Goal: Check status: Check status

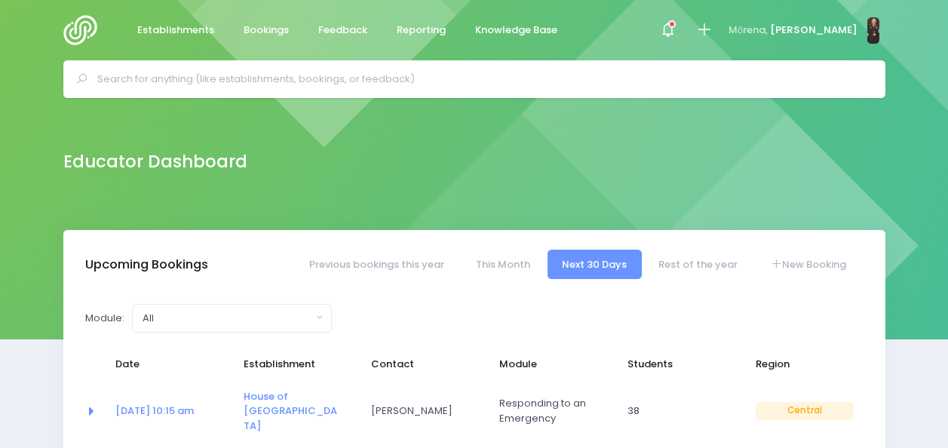
select select "5"
click at [264, 29] on span "Bookings" at bounding box center [266, 30] width 45 height 15
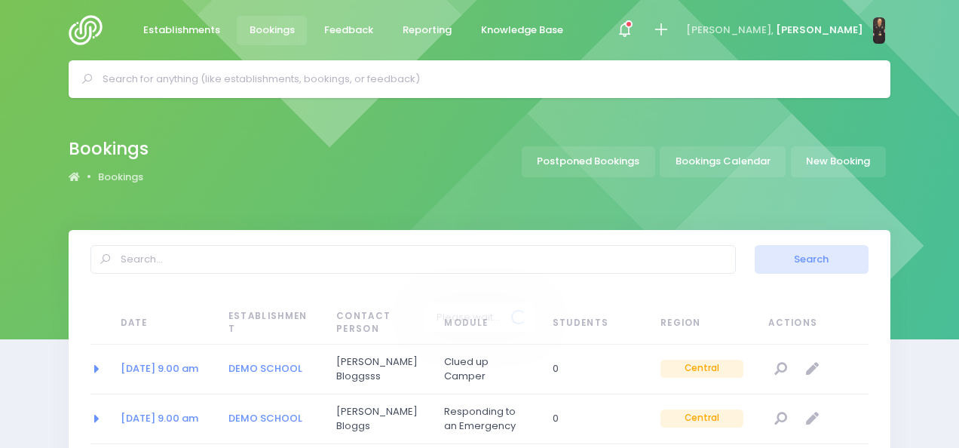
select select "20"
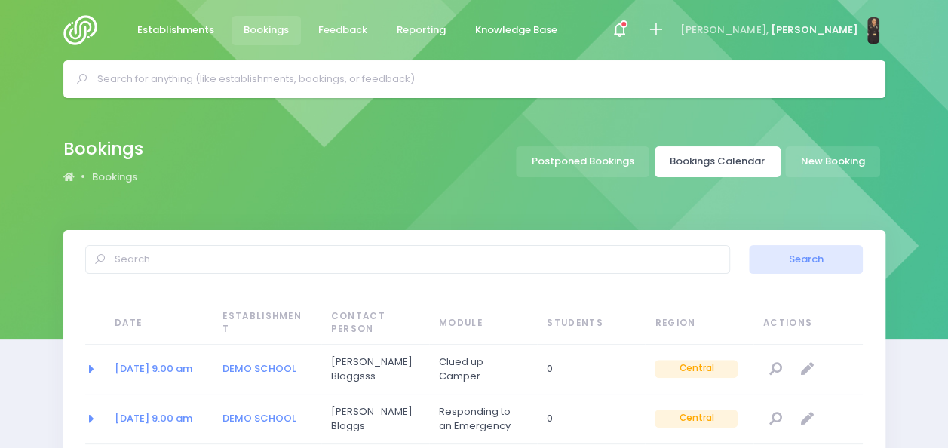
click at [754, 163] on link "Bookings Calendar" at bounding box center [718, 161] width 126 height 31
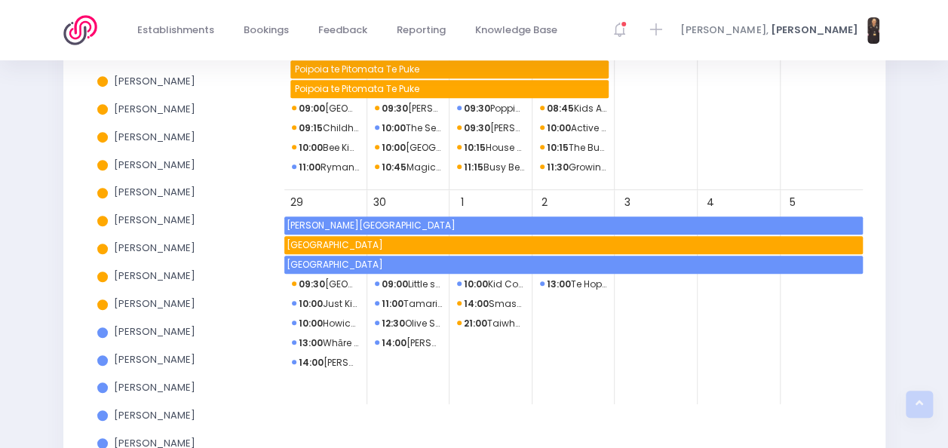
scroll to position [348, 0]
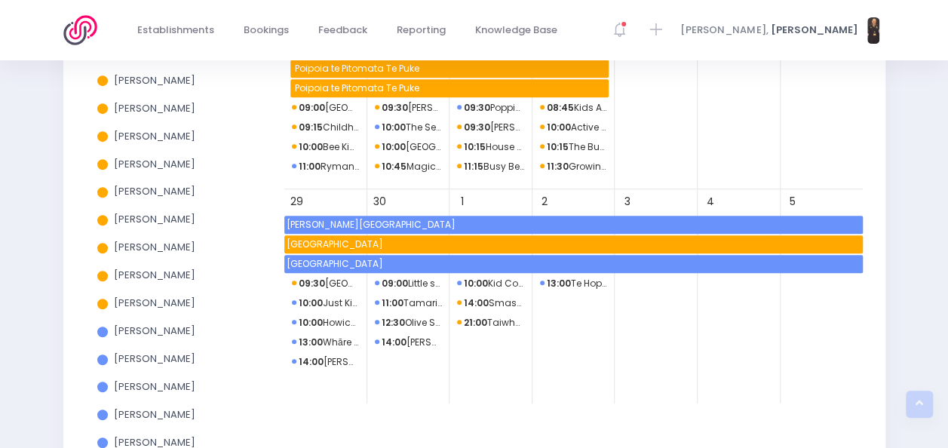
click at [170, 306] on span "[PERSON_NAME]" at bounding box center [154, 303] width 81 height 14
click at [0, 0] on input "[PERSON_NAME]" at bounding box center [0, 0] width 0 height 0
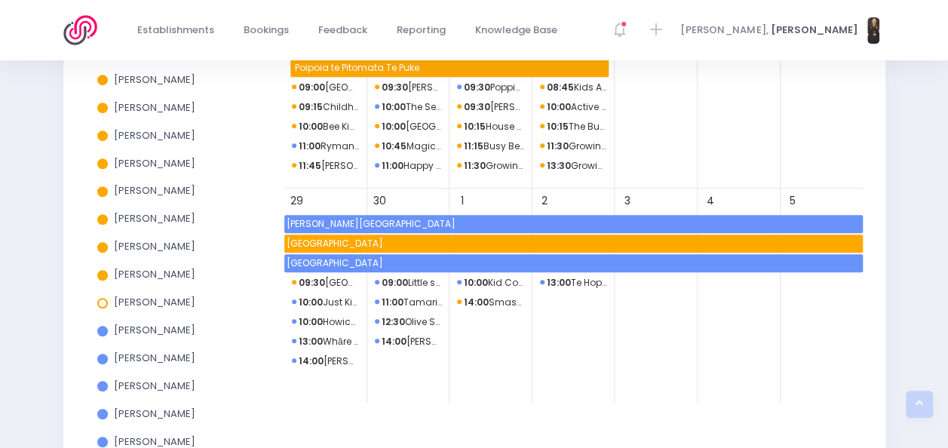
scroll to position [350, 0]
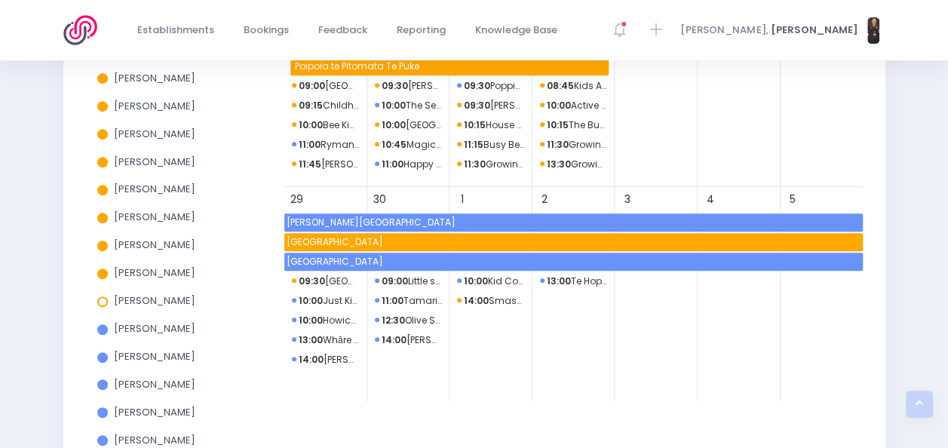
click at [170, 306] on span "[PERSON_NAME]" at bounding box center [154, 300] width 81 height 14
click at [0, 0] on input "[PERSON_NAME]" at bounding box center [0, 0] width 0 height 0
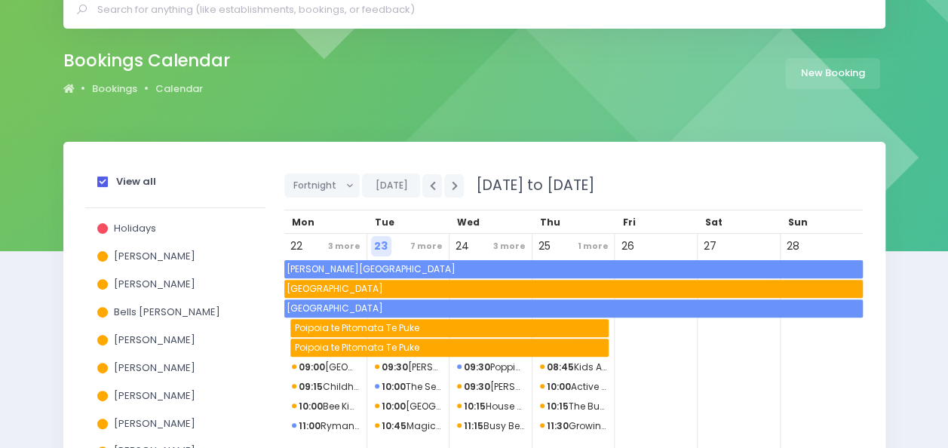
scroll to position [70, 0]
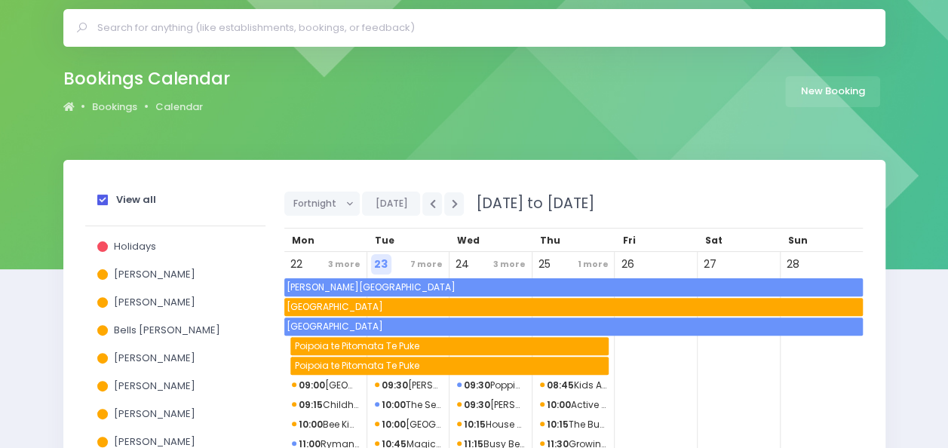
click at [101, 196] on span at bounding box center [102, 200] width 11 height 11
click at [0, 0] on input "View all" at bounding box center [0, 0] width 0 height 0
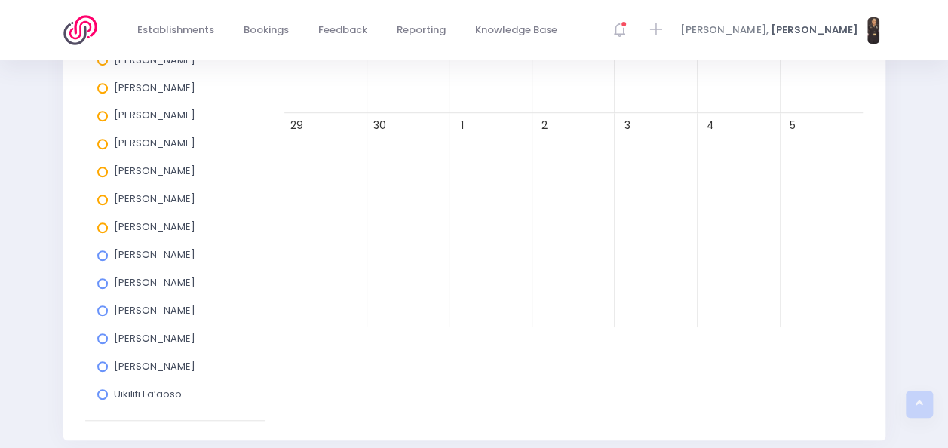
scroll to position [375, 0]
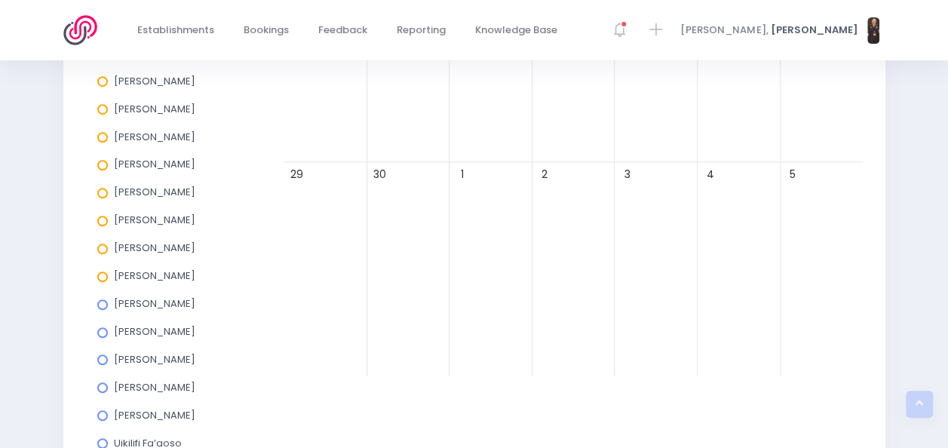
click at [103, 281] on span at bounding box center [102, 277] width 11 height 11
click at [0, 0] on input "[PERSON_NAME]" at bounding box center [0, 0] width 0 height 0
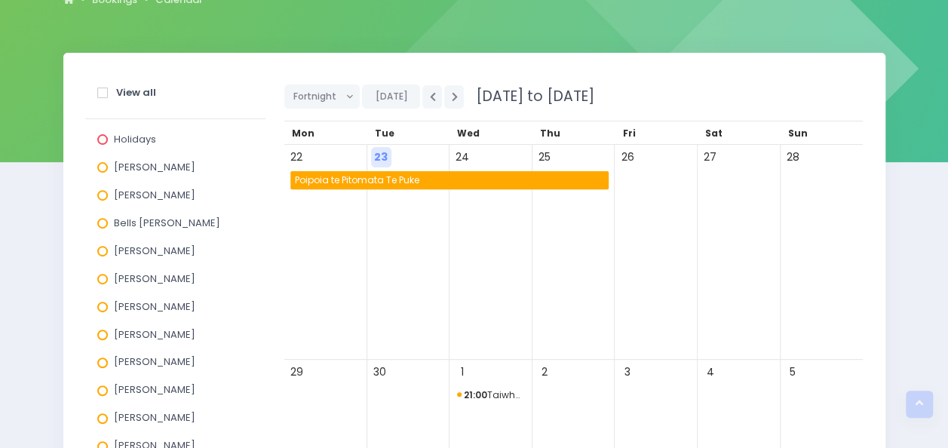
scroll to position [176, 0]
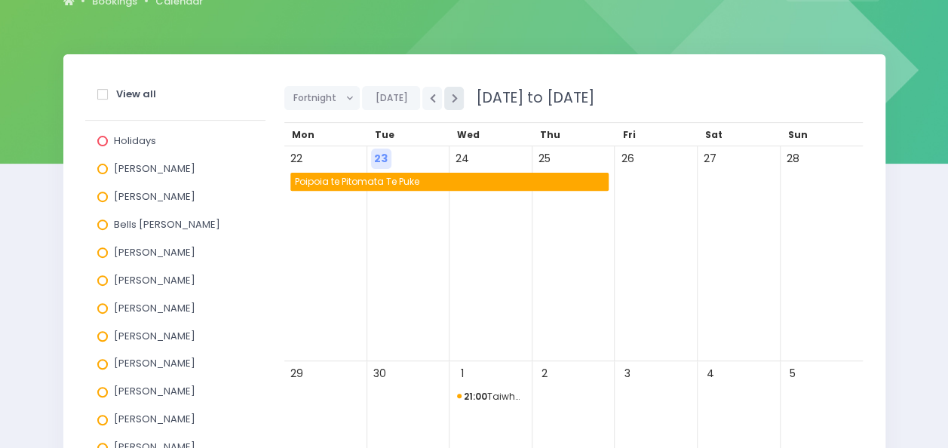
click at [451, 94] on icon "button" at bounding box center [454, 99] width 6 height 10
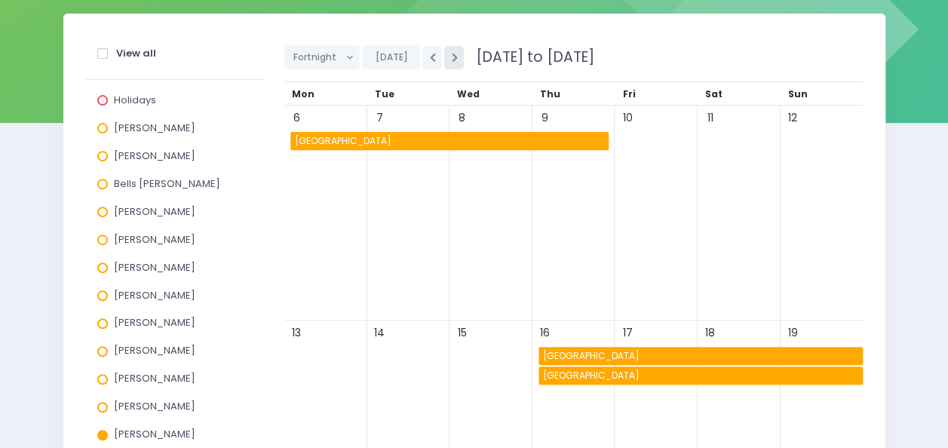
scroll to position [216, 0]
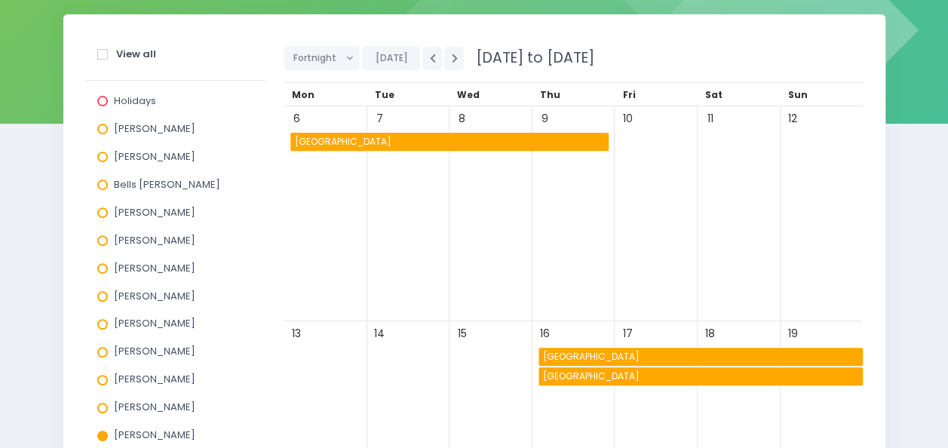
click at [342, 142] on span "Apanui School" at bounding box center [451, 142] width 317 height 18
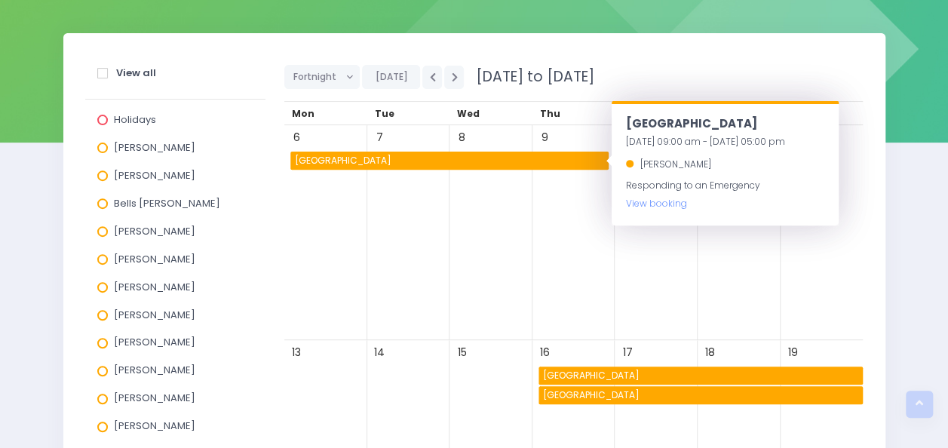
scroll to position [192, 0]
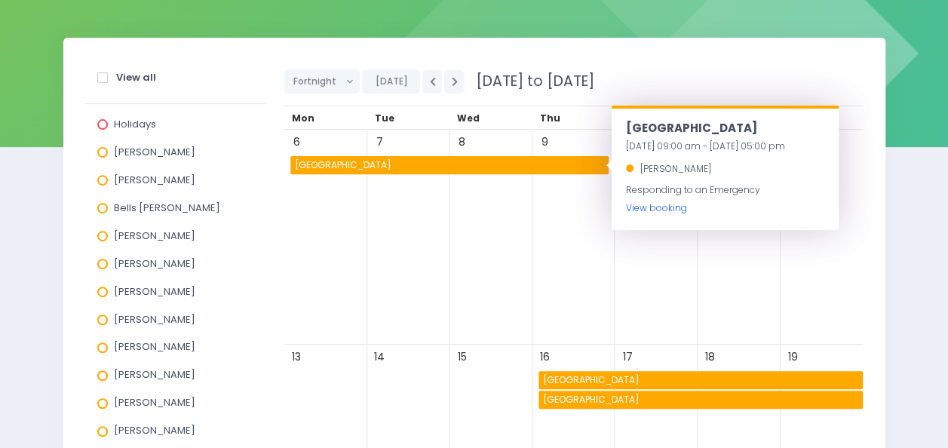
click at [656, 207] on link "View booking" at bounding box center [655, 207] width 61 height 13
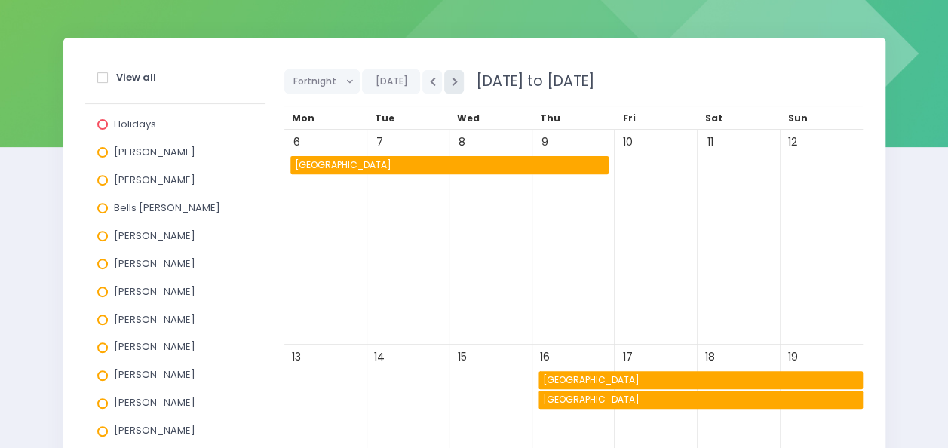
click at [451, 81] on icon "button" at bounding box center [454, 82] width 6 height 10
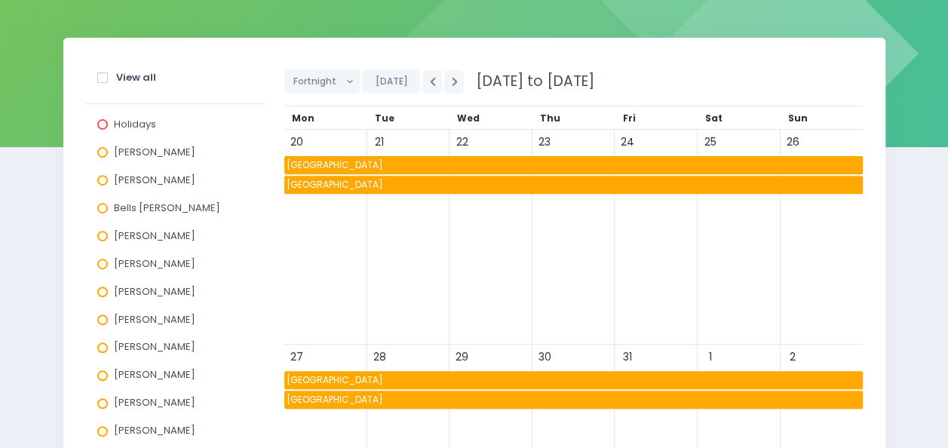
click at [374, 373] on span "Awakeri School" at bounding box center [573, 380] width 579 height 18
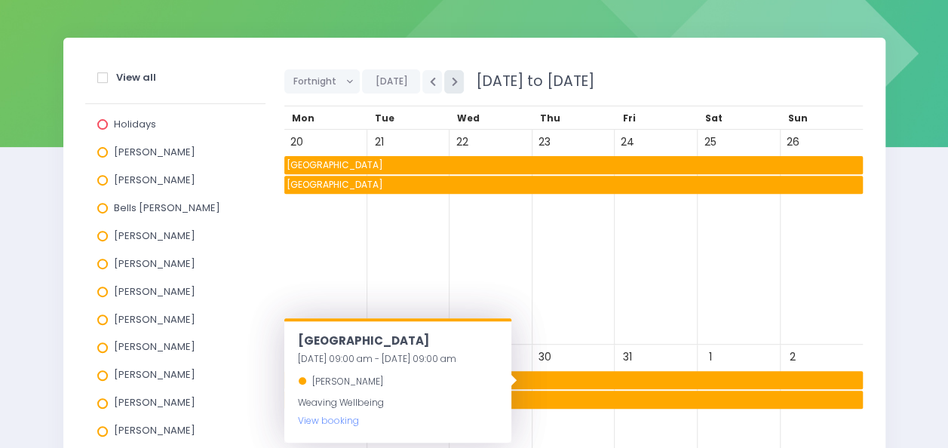
click at [444, 83] on button "button" at bounding box center [454, 81] width 20 height 23
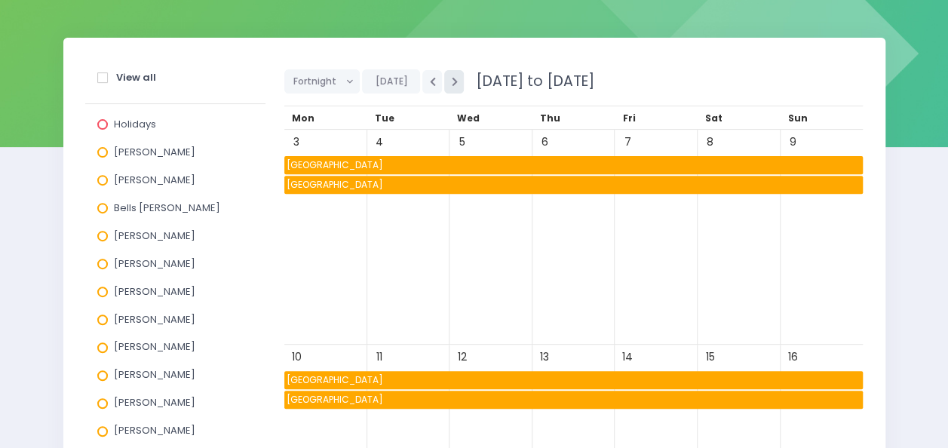
click at [444, 83] on button "button" at bounding box center [454, 81] width 20 height 23
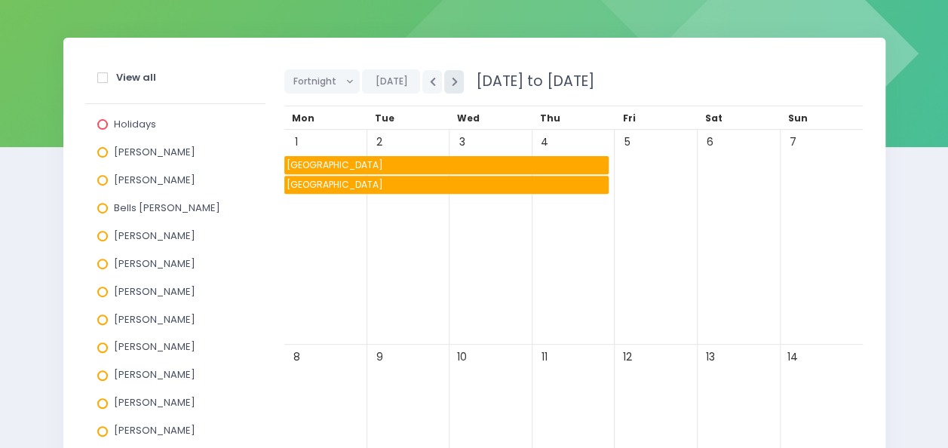
click at [444, 83] on button "button" at bounding box center [454, 81] width 20 height 23
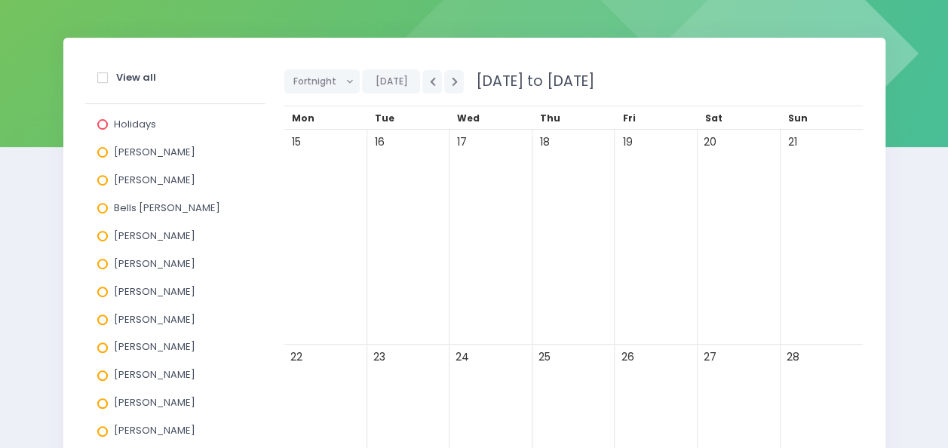
click at [99, 76] on span at bounding box center [102, 77] width 11 height 11
click at [0, 0] on input "View all" at bounding box center [0, 0] width 0 height 0
click at [99, 76] on span at bounding box center [102, 77] width 11 height 11
click at [0, 0] on input "View all" at bounding box center [0, 0] width 0 height 0
click at [101, 183] on span at bounding box center [102, 180] width 11 height 11
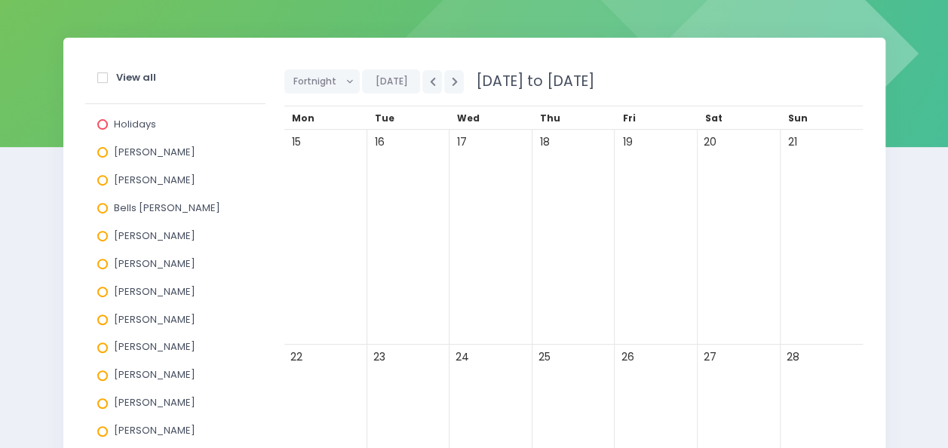
click at [0, 0] on input "Annette Binnie" at bounding box center [0, 0] width 0 height 0
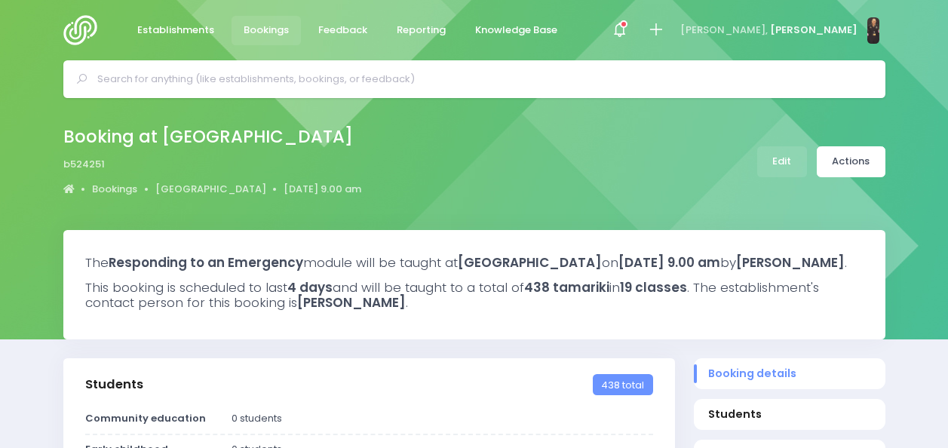
select select "5"
